Goal: Book appointment/travel/reservation

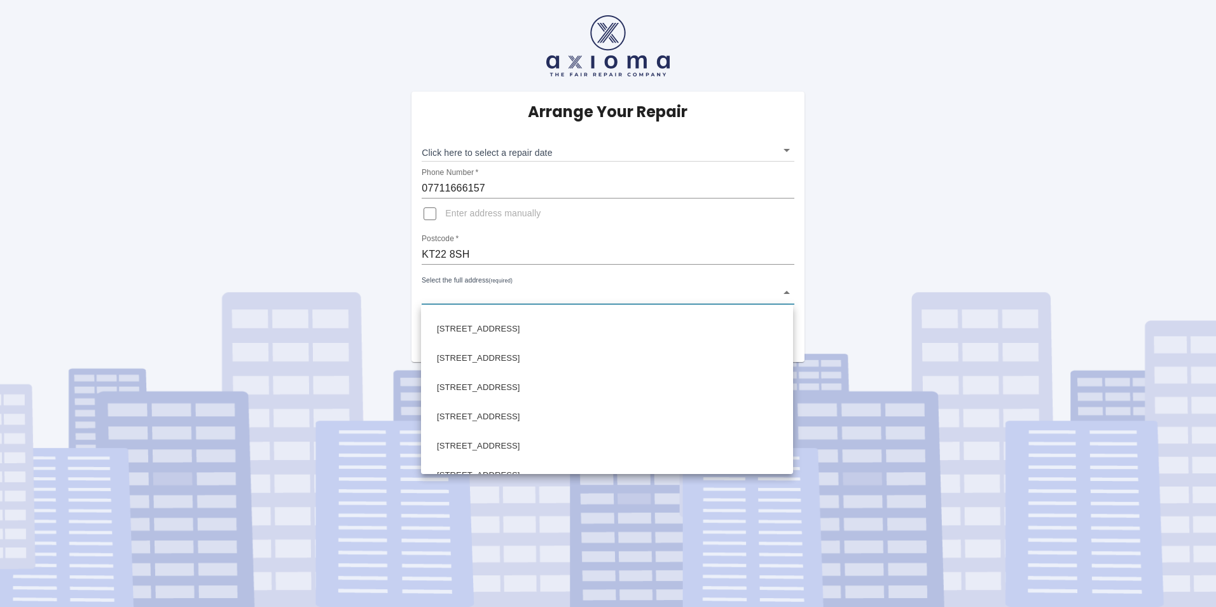
scroll to position [573, 0]
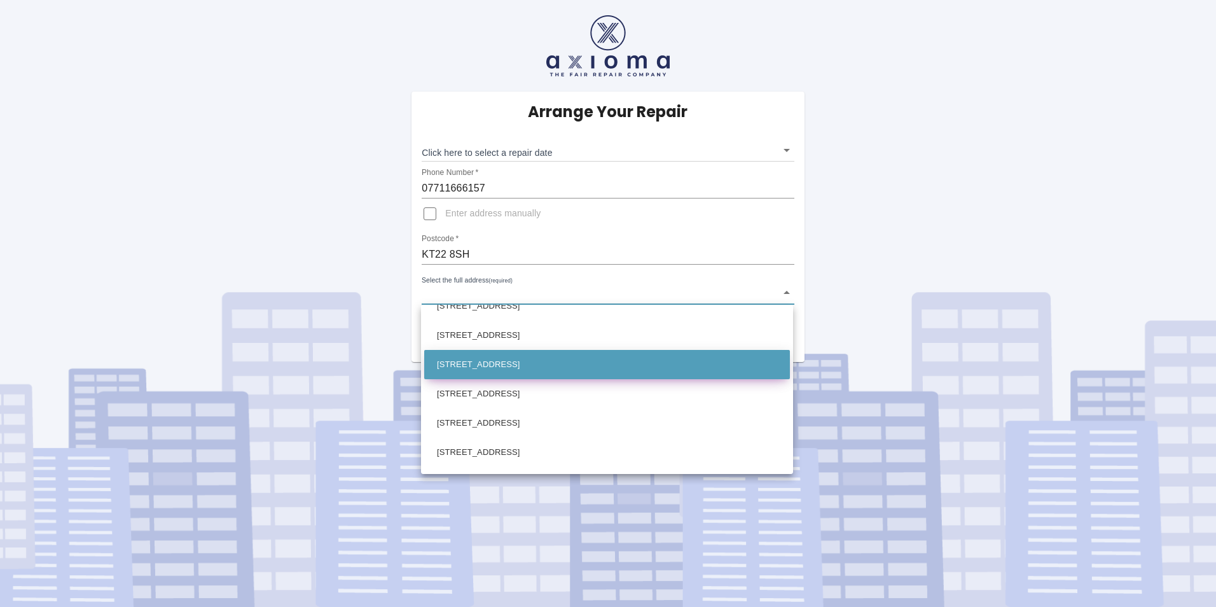
click at [594, 366] on li "[STREET_ADDRESS]" at bounding box center [607, 364] width 366 height 29
type input "[STREET_ADDRESS]"
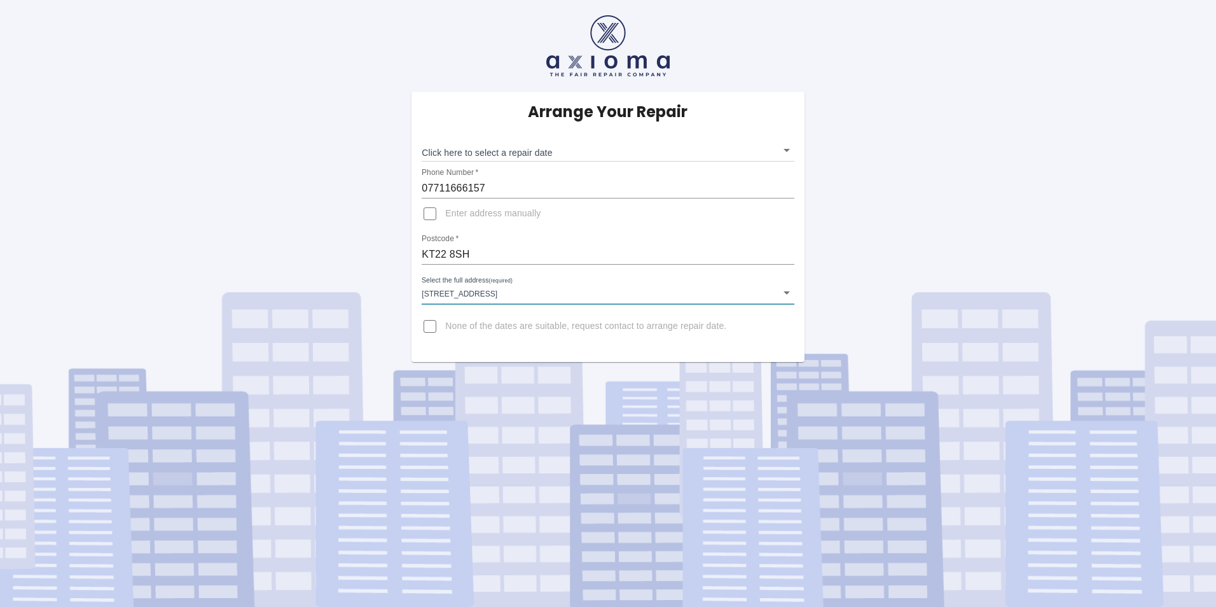
click at [428, 211] on input "Enter address manually" at bounding box center [430, 213] width 31 height 31
checkbox input "true"
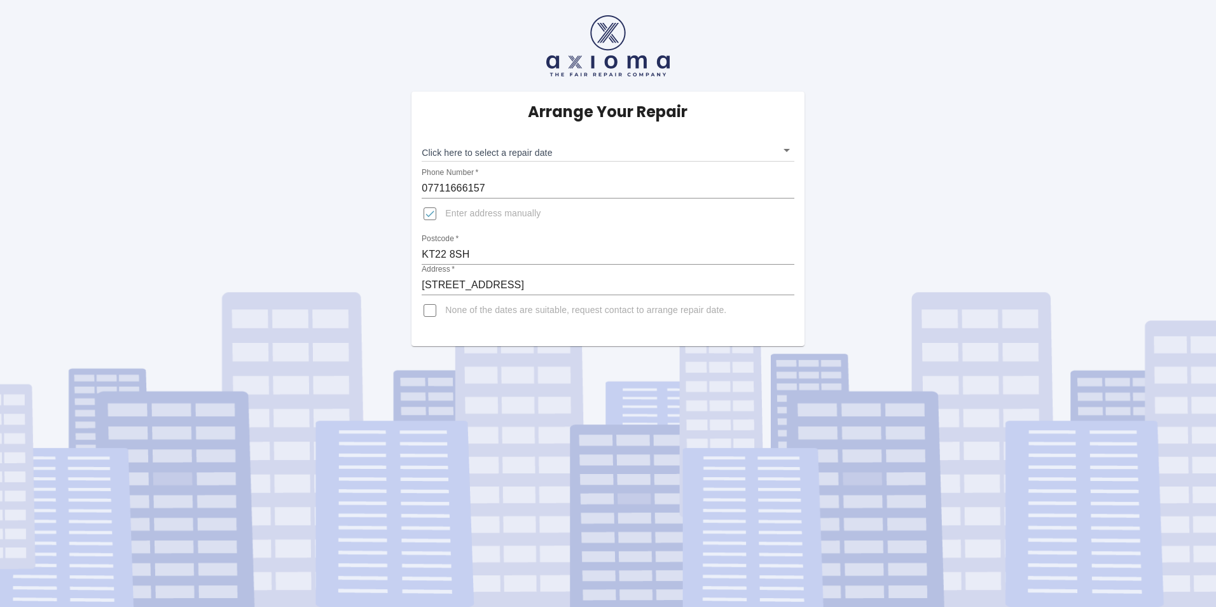
click at [788, 149] on body "Arrange Your Repair Click here to select a repair date ​ Phone Number   * 07711…" at bounding box center [608, 303] width 1216 height 607
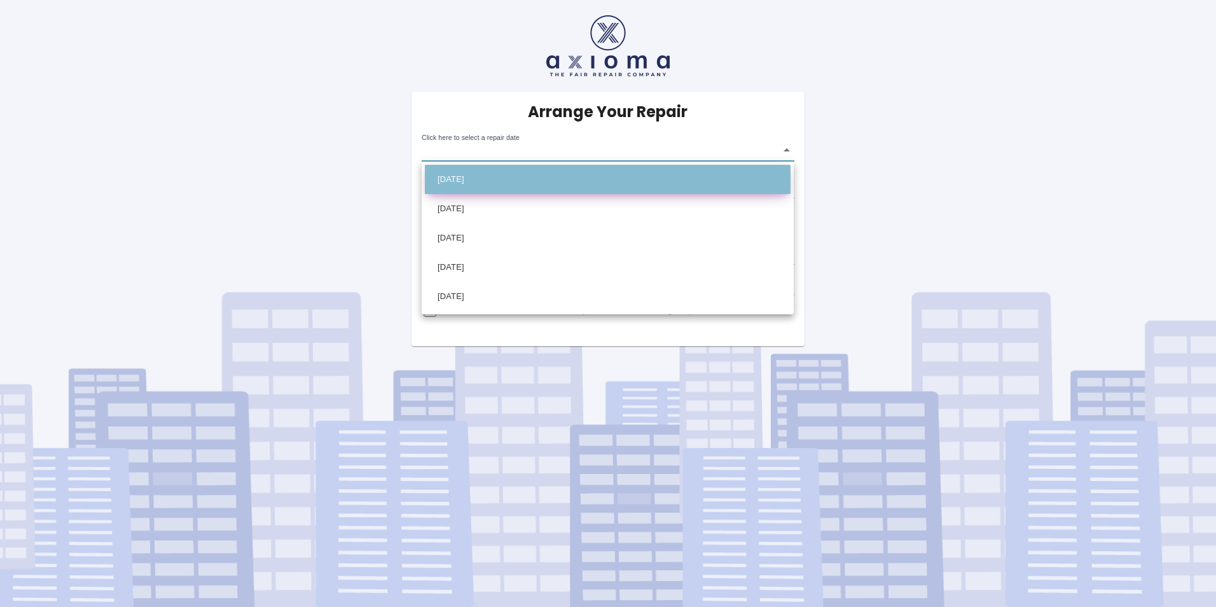
click at [573, 179] on li "[DATE]" at bounding box center [608, 179] width 366 height 29
type input "[DATE]T00:00:00.000Z"
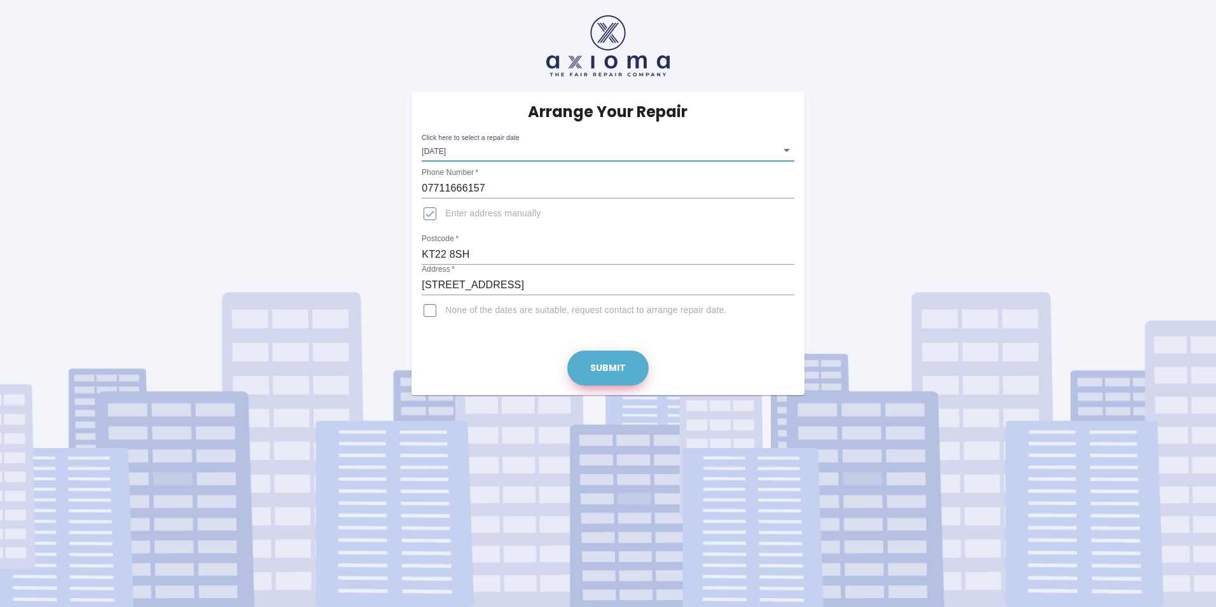
click at [597, 368] on button "Submit" at bounding box center [607, 368] width 81 height 35
